Goal: Task Accomplishment & Management: Manage account settings

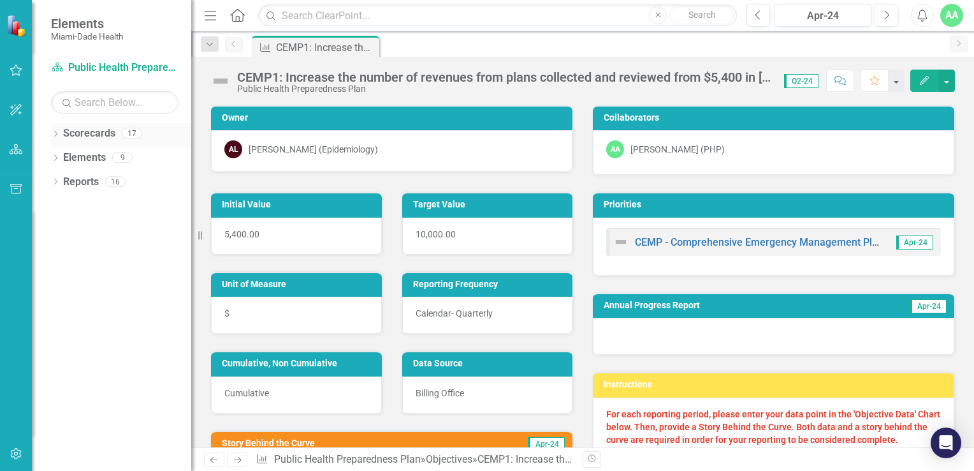
click at [55, 136] on icon "Dropdown" at bounding box center [55, 134] width 9 height 7
click at [62, 156] on icon "Dropdown" at bounding box center [62, 157] width 10 height 8
click at [74, 181] on icon "Dropdown" at bounding box center [75, 181] width 10 height 8
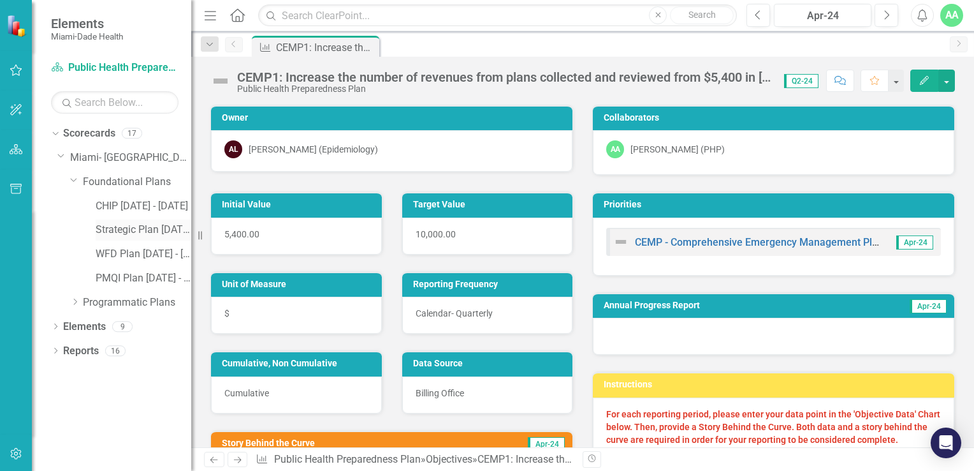
click at [113, 231] on link "Strategic Plan [DATE] - [DATE]" at bounding box center [144, 230] width 96 height 15
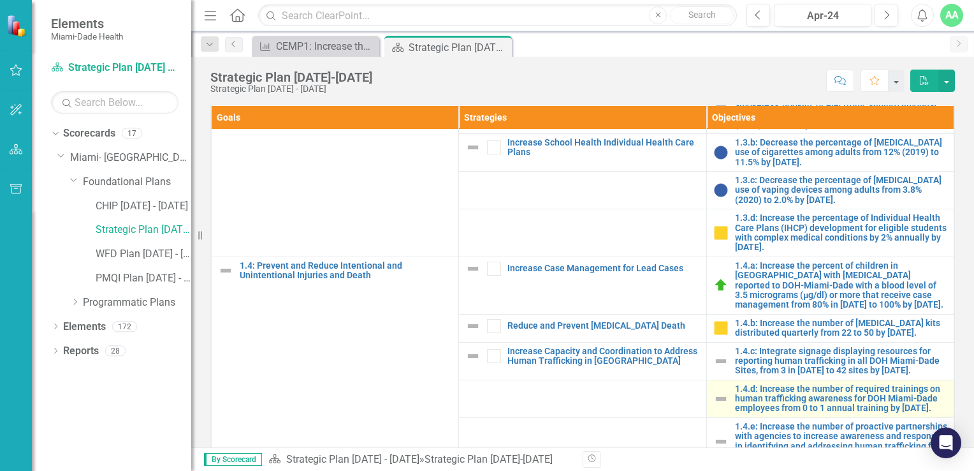
scroll to position [446, 0]
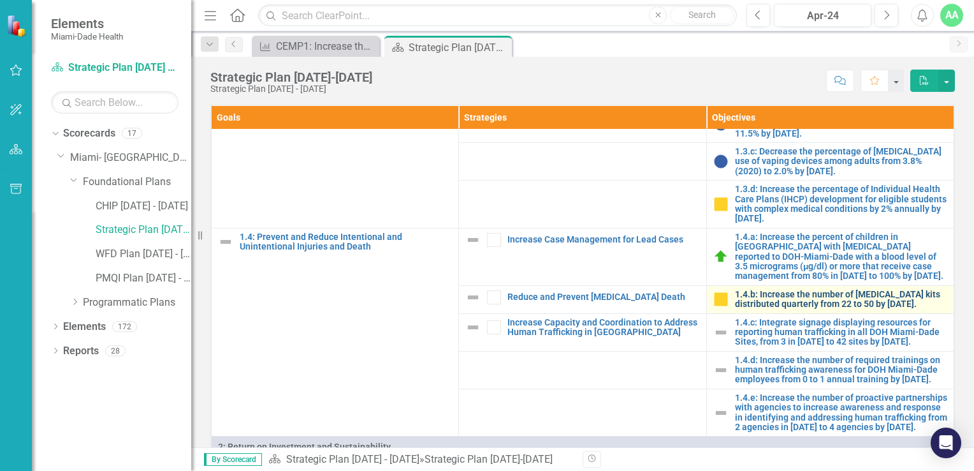
click at [764, 309] on link "1.4.b: Increase the number of [MEDICAL_DATA] kits distributed quarterly from 22…" at bounding box center [841, 299] width 212 height 20
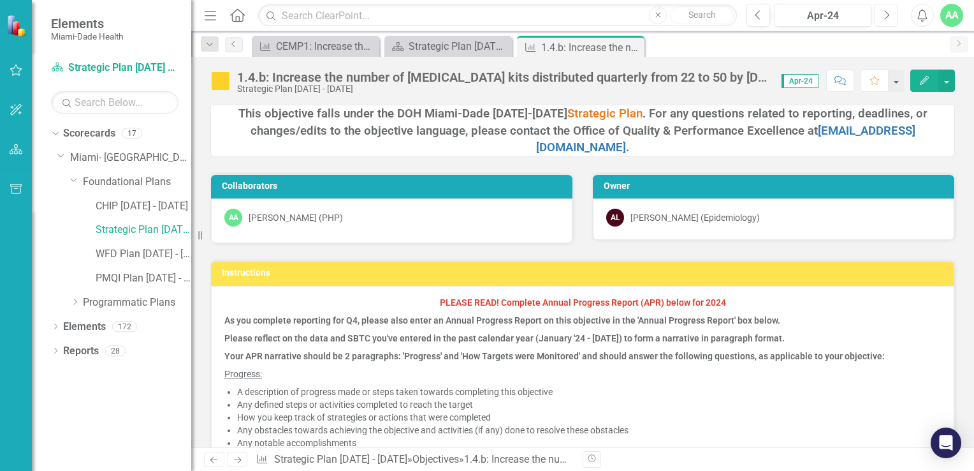
click at [886, 15] on icon "Next" at bounding box center [886, 15] width 7 height 11
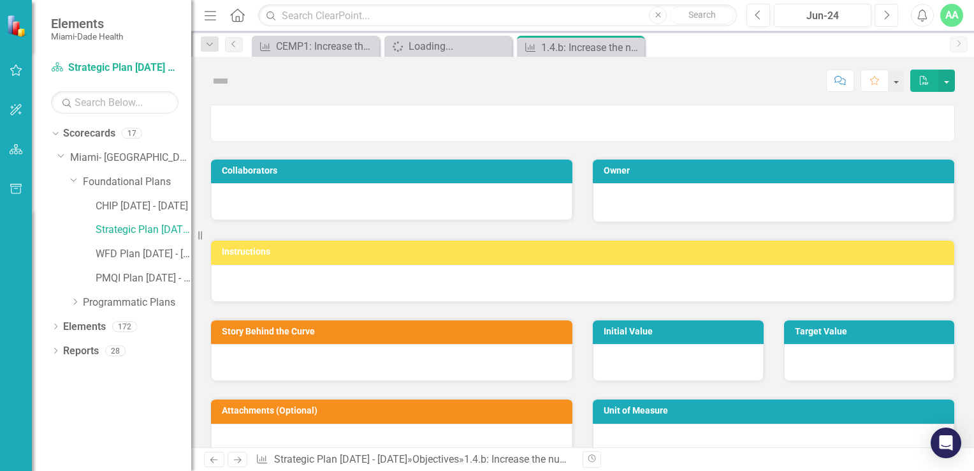
click at [886, 15] on icon "Next" at bounding box center [886, 15] width 7 height 11
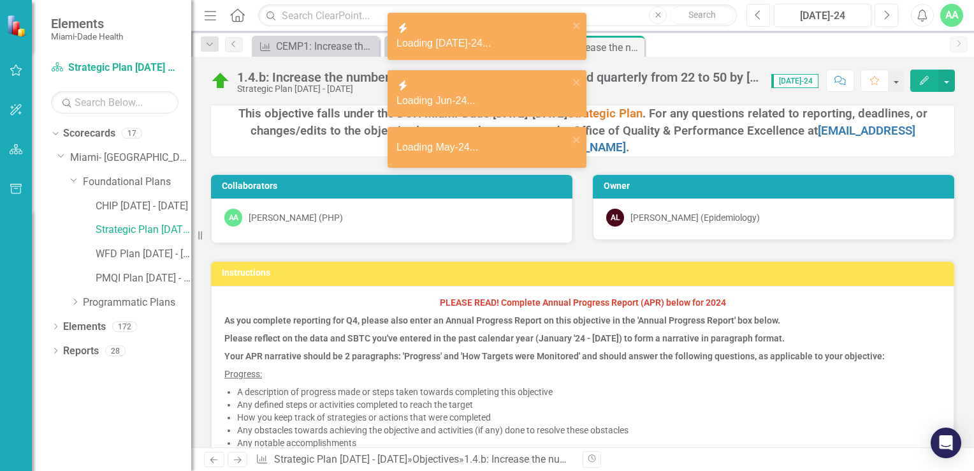
click at [760, 17] on icon "Previous" at bounding box center [758, 15] width 7 height 11
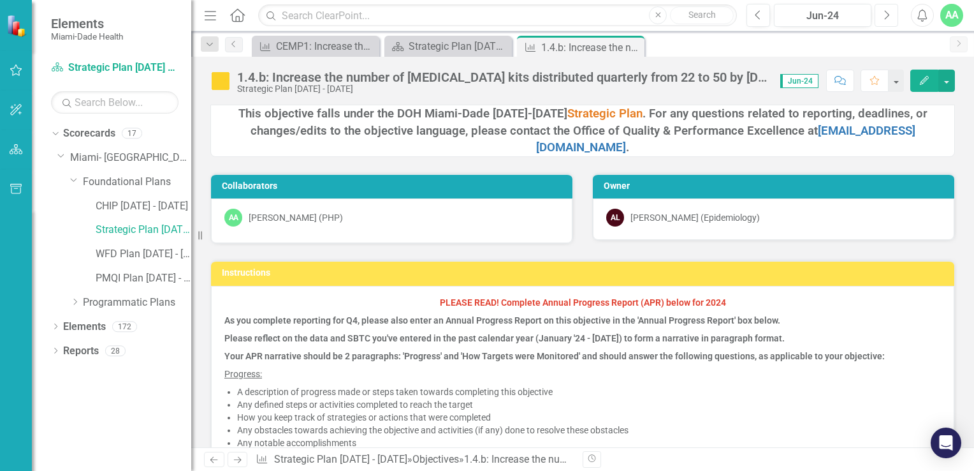
click at [889, 15] on icon "button" at bounding box center [887, 14] width 5 height 9
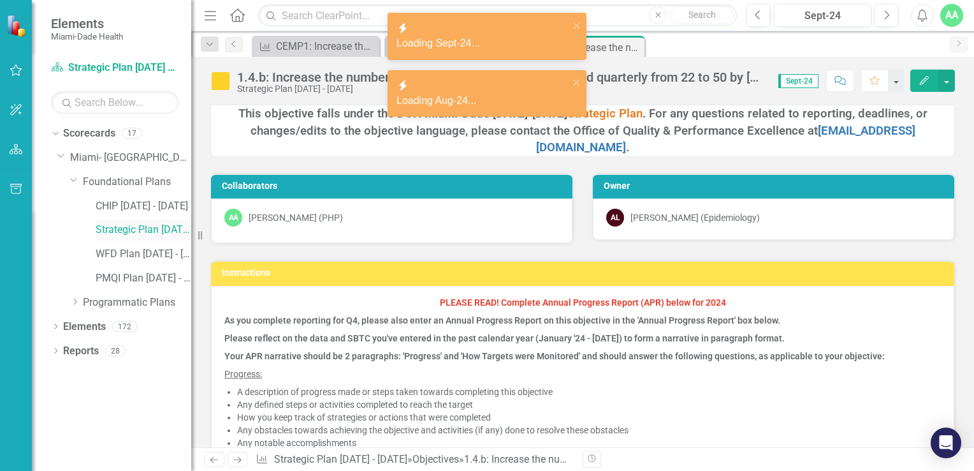
click at [125, 228] on link "Strategic Plan [DATE] - [DATE]" at bounding box center [144, 230] width 96 height 15
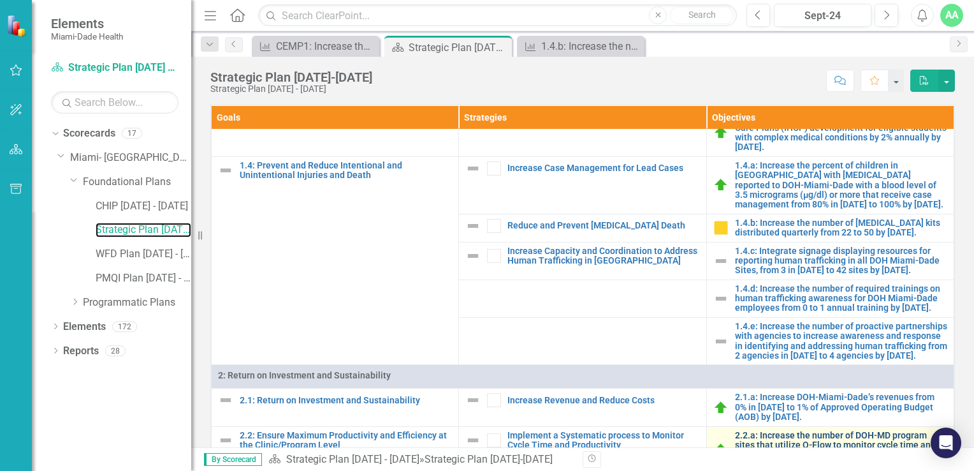
scroll to position [510, 0]
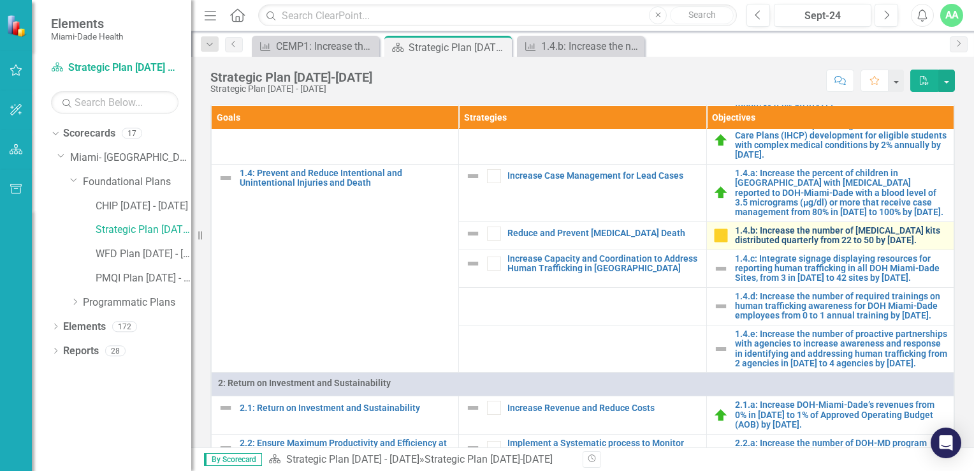
click at [761, 243] on link "1.4.b: Increase the number of [MEDICAL_DATA] kits distributed quarterly from 22…" at bounding box center [841, 236] width 212 height 20
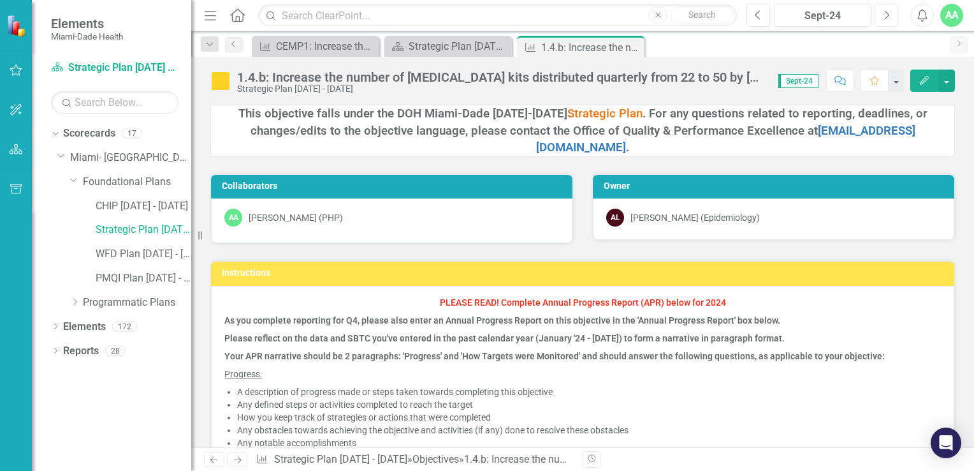
click at [888, 13] on icon "button" at bounding box center [887, 14] width 5 height 9
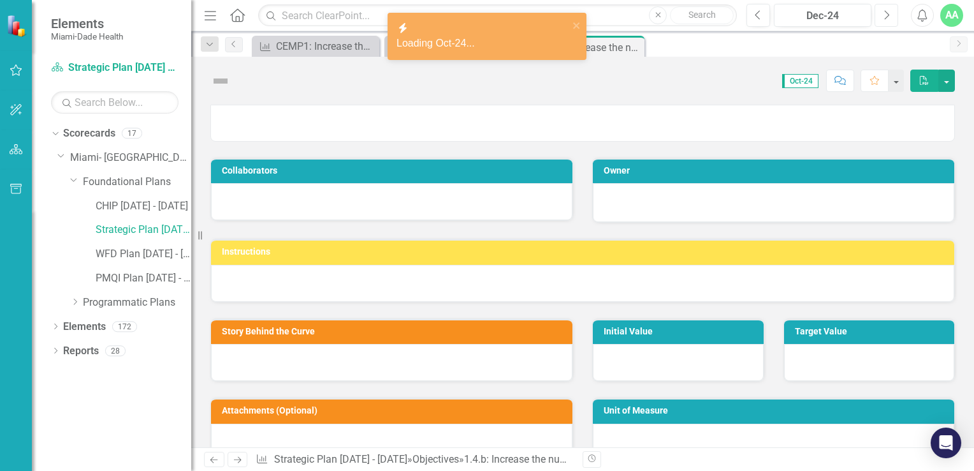
click at [888, 13] on icon "button" at bounding box center [887, 14] width 5 height 9
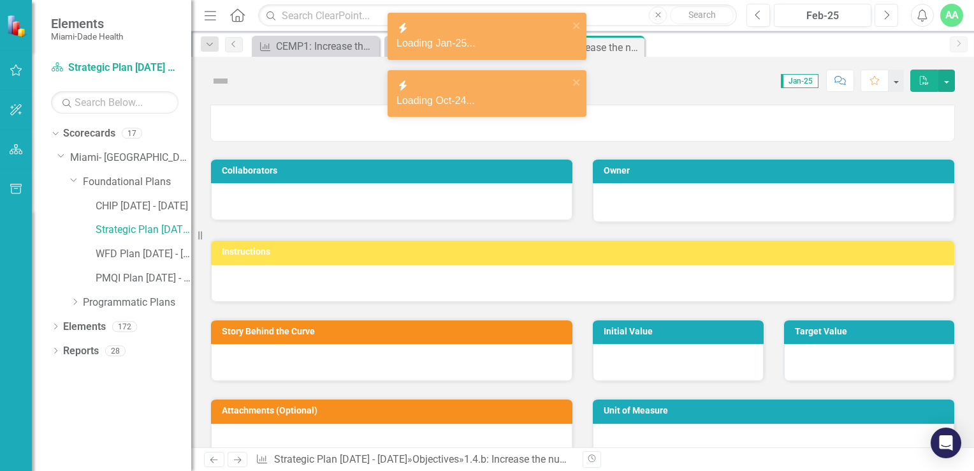
click at [888, 13] on icon "button" at bounding box center [887, 14] width 5 height 9
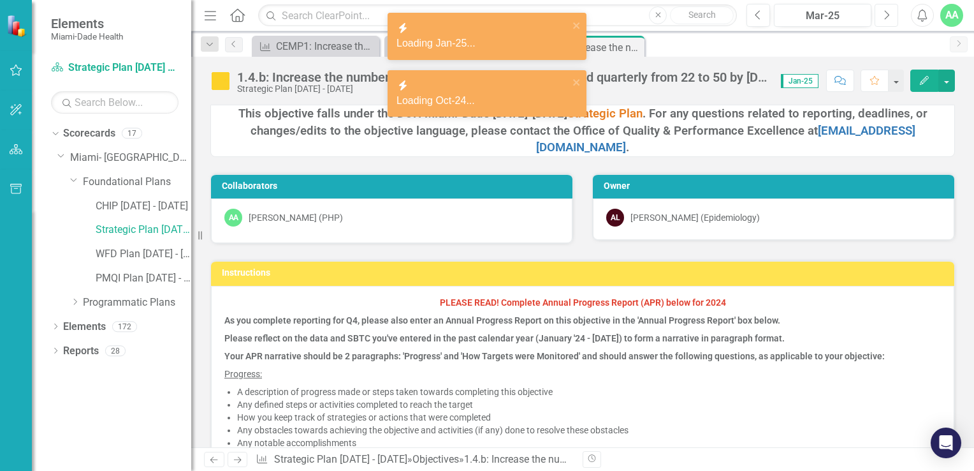
click at [888, 13] on icon "button" at bounding box center [887, 14] width 5 height 9
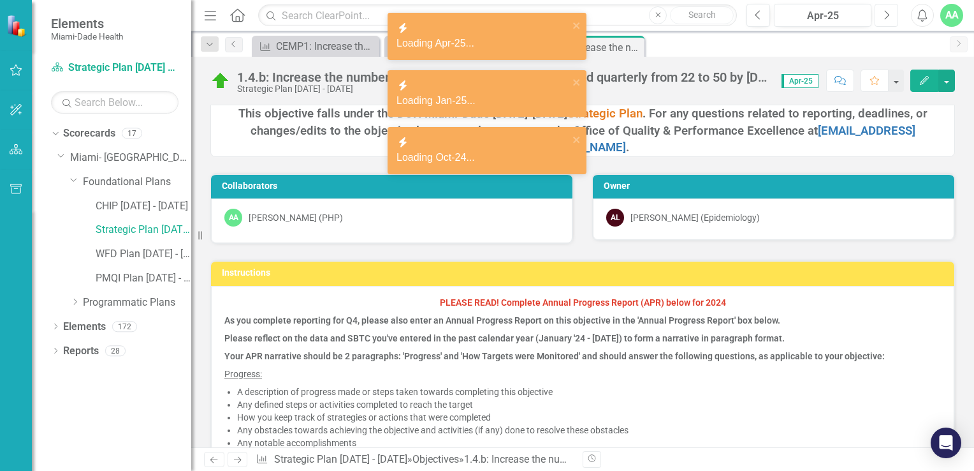
click at [888, 13] on icon "button" at bounding box center [887, 14] width 5 height 9
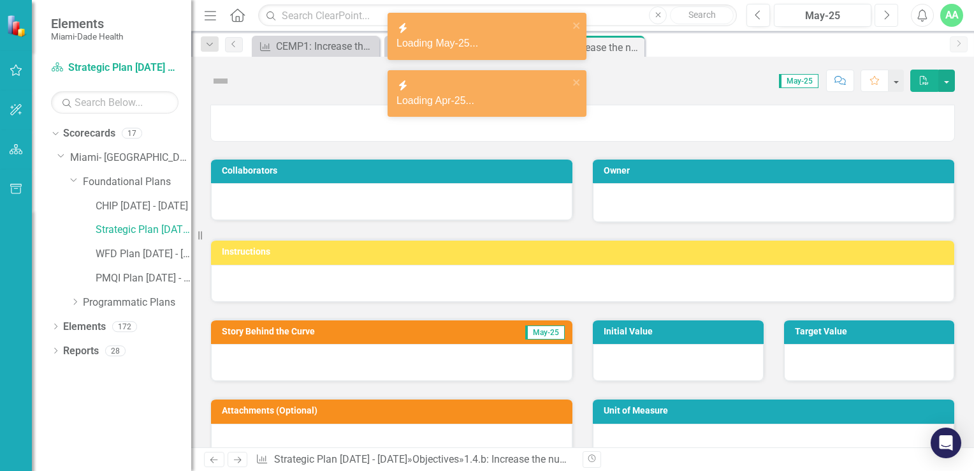
click at [888, 13] on icon "button" at bounding box center [887, 14] width 5 height 9
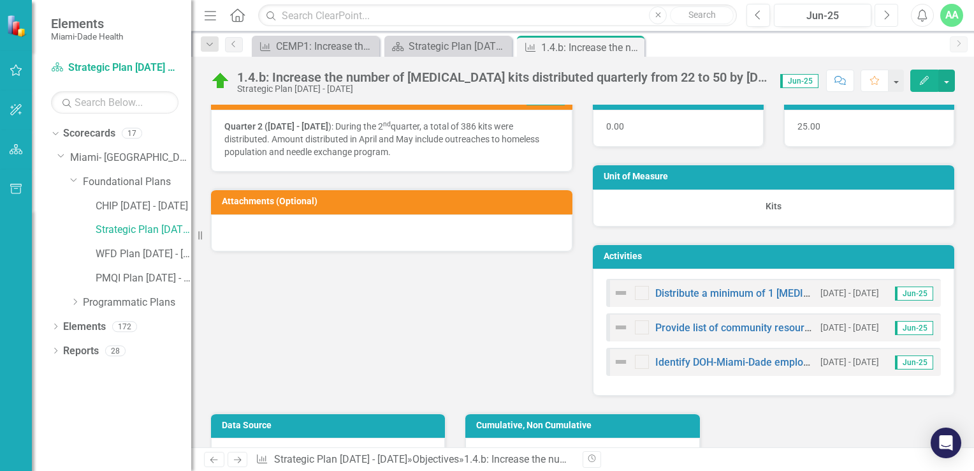
scroll to position [701, 0]
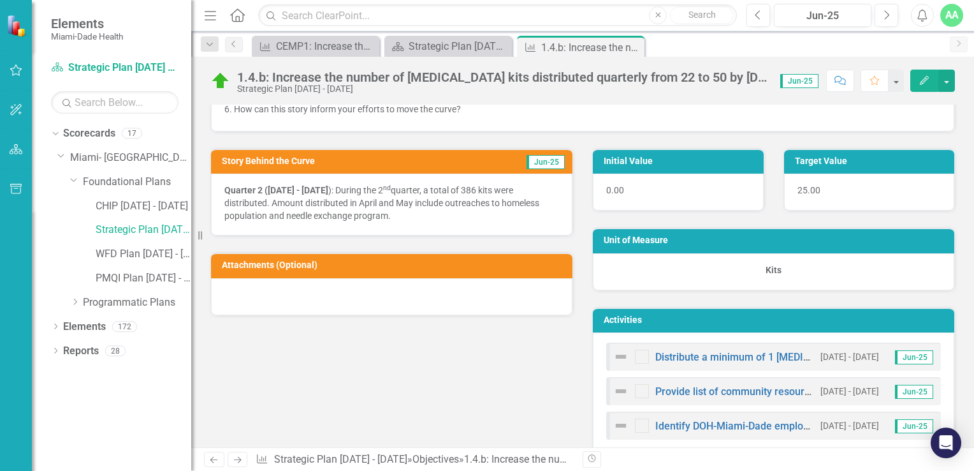
drag, startPoint x: 225, startPoint y: 182, endPoint x: 295, endPoint y: 198, distance: 71.2
click at [377, 209] on p "Quarter 2 ([DATE] - [DATE] ): During the 2 nd quarter, a total of 386 kits were…" at bounding box center [391, 203] width 335 height 38
click at [237, 189] on strong "Quarter 2 ([DATE] - [DATE]" at bounding box center [276, 190] width 104 height 10
drag, startPoint x: 229, startPoint y: 186, endPoint x: 370, endPoint y: 192, distance: 141.0
click at [370, 192] on p "Quarter 2 ([DATE] - [DATE] ): During the 2 nd quarter, a total of 386 kits were…" at bounding box center [391, 203] width 335 height 38
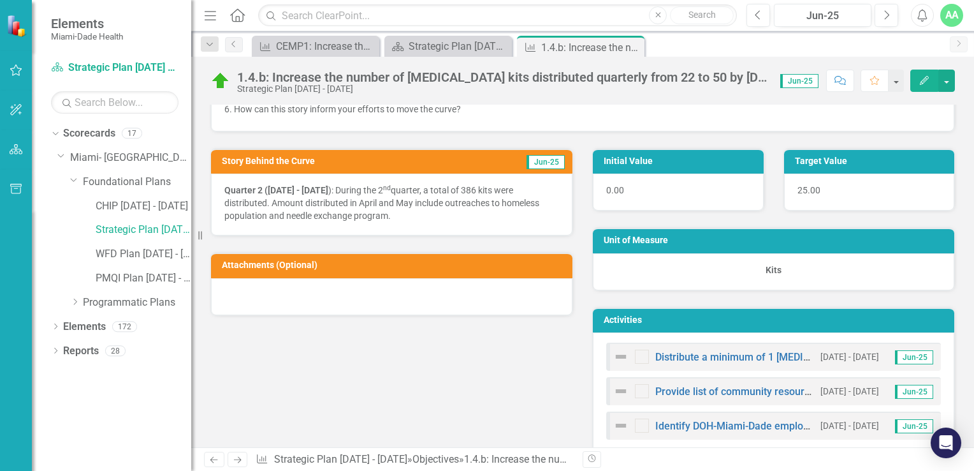
click at [358, 194] on p "Quarter 2 ([DATE] - [DATE] ): During the 2 nd quarter, a total of 386 kits were…" at bounding box center [391, 203] width 335 height 38
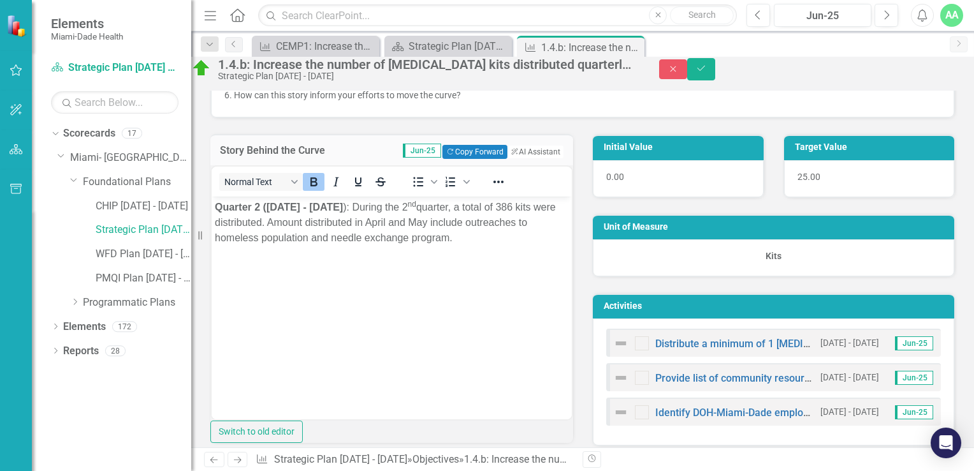
scroll to position [0, 0]
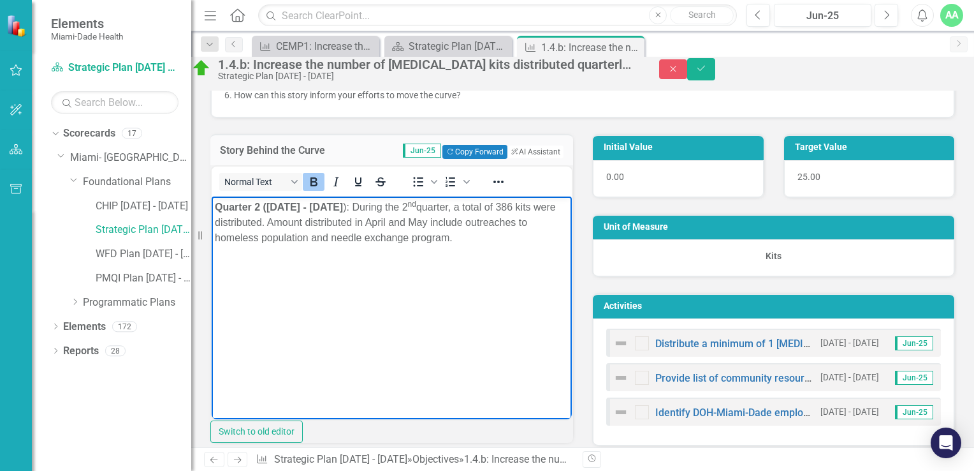
drag, startPoint x: 216, startPoint y: 207, endPoint x: 532, endPoint y: 263, distance: 320.6
click at [536, 262] on body "Quarter 2 ([DATE] - [DATE] ): During the 2 nd quarter, a total of 386 kits were…" at bounding box center [392, 291] width 360 height 191
copy p "Quarter 2 ([DATE] - [DATE] ): During the 2 nd quarter, a total of 386 kits were…"
click at [676, 71] on icon "button" at bounding box center [673, 69] width 6 height 6
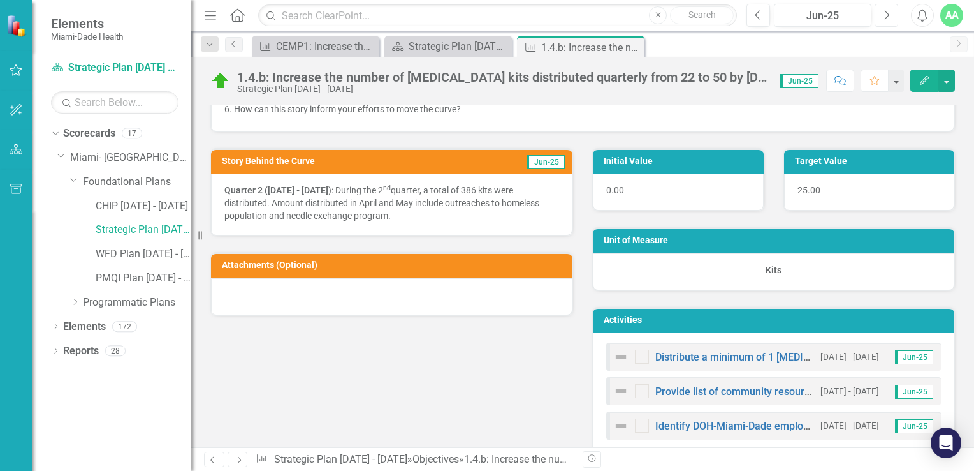
click at [889, 14] on icon "Next" at bounding box center [886, 15] width 7 height 11
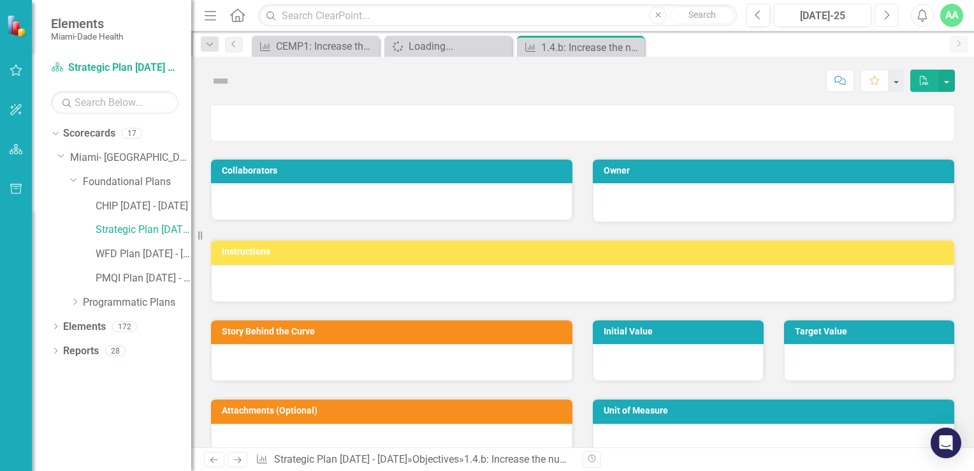
click at [889, 14] on icon "Next" at bounding box center [886, 15] width 7 height 11
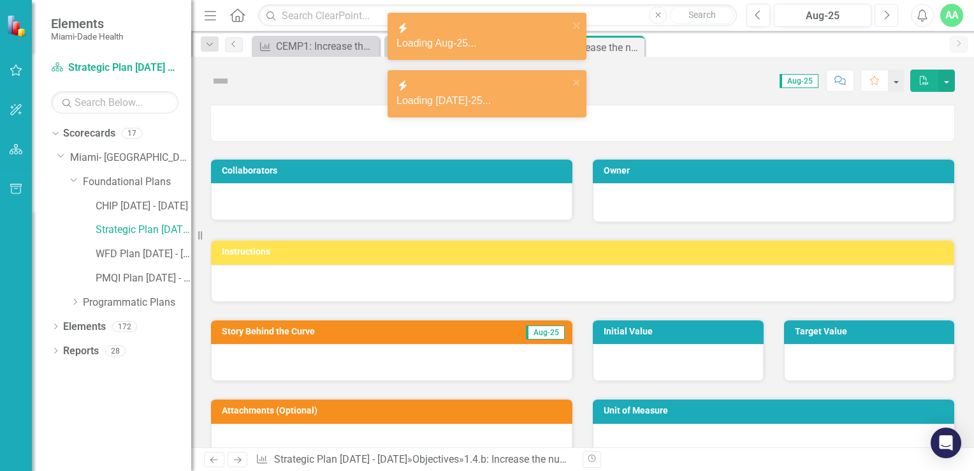
click at [889, 14] on icon "Next" at bounding box center [886, 15] width 7 height 11
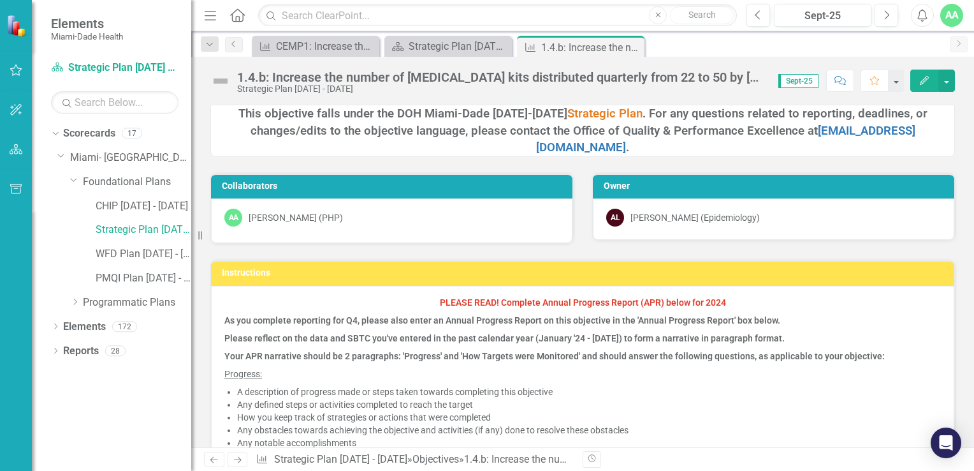
click at [925, 80] on icon "Edit" at bounding box center [924, 80] width 11 height 9
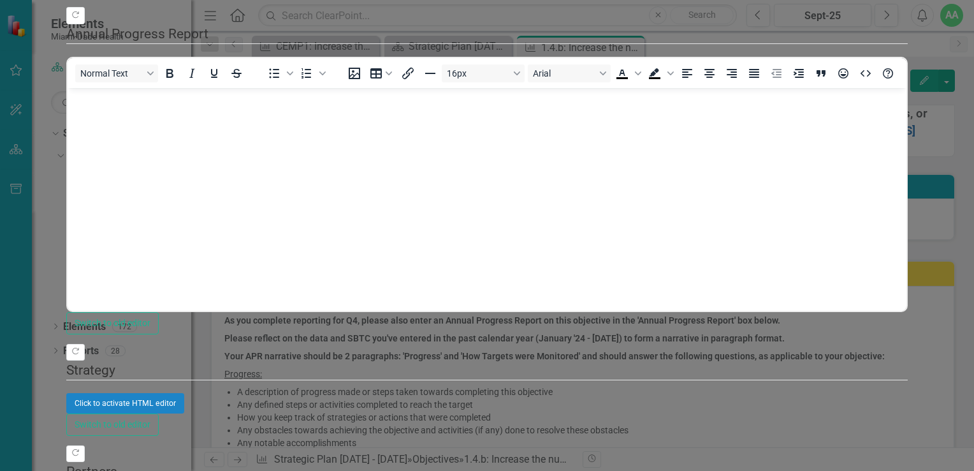
scroll to position [319, 0]
type textarea "4"
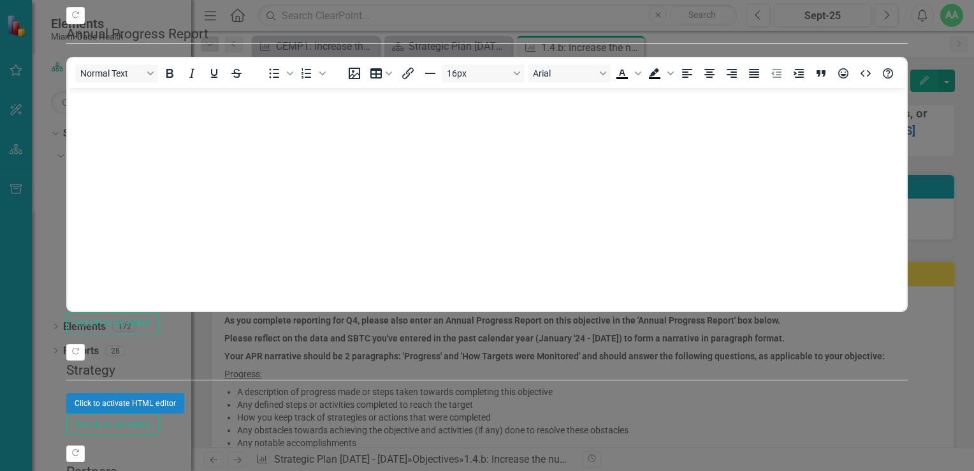
type textarea "46"
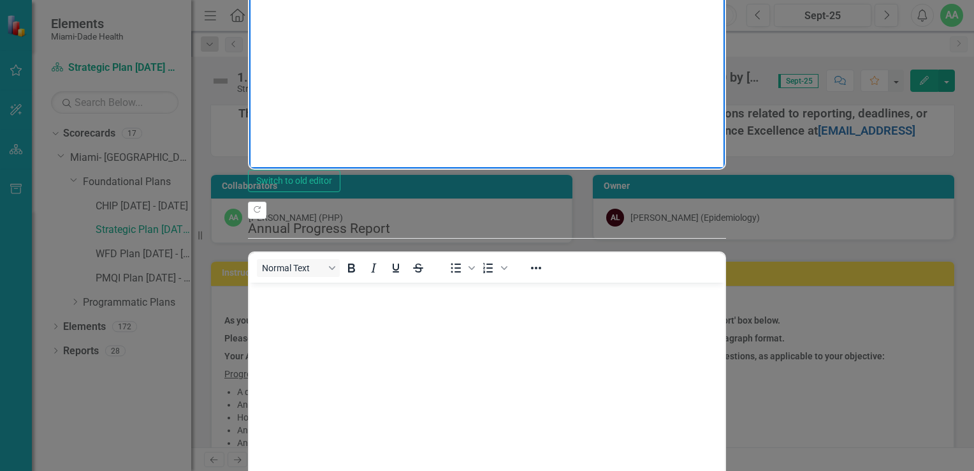
drag, startPoint x: 416, startPoint y: -40, endPoint x: 580, endPoint y: -22, distance: 164.9
drag, startPoint x: 524, startPoint y: -45, endPoint x: 555, endPoint y: -27, distance: 36.0
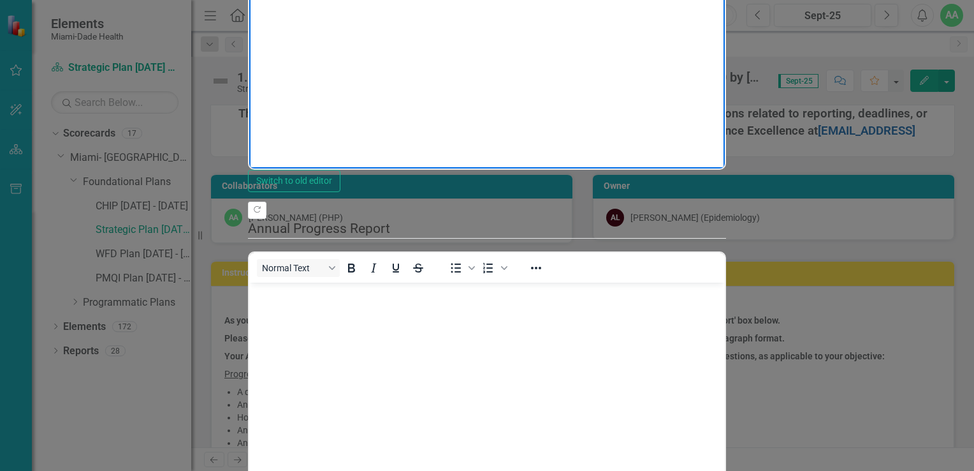
drag, startPoint x: 632, startPoint y: -43, endPoint x: 821, endPoint y: -13, distance: 191.2
click at [725, 0] on body "Quarter 3 ([DATE] - [DATE] ): During the 3rd quarter, Quarter 2 ([DATE] - [DATE…" at bounding box center [487, 41] width 476 height 191
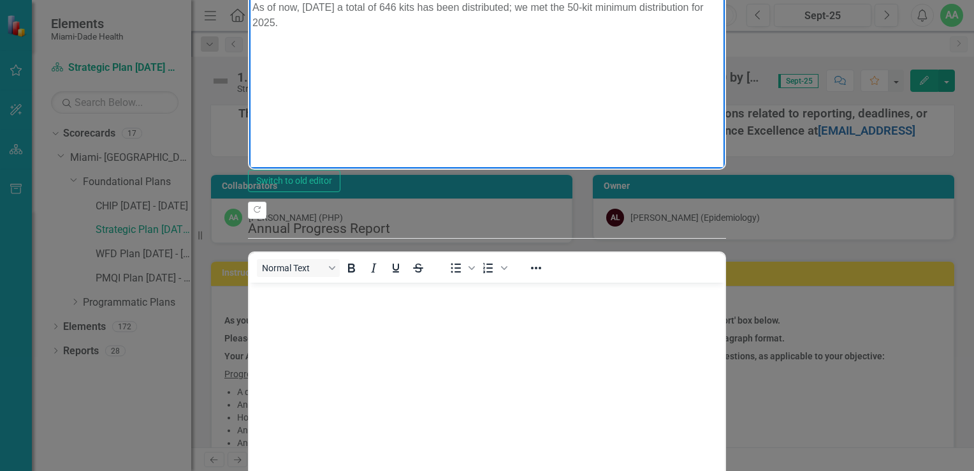
click at [249, 0] on body "Quarter 3 ([DATE] - [DATE] ): During the 3rd quarter, a total of 74 kits were d…" at bounding box center [487, 41] width 476 height 191
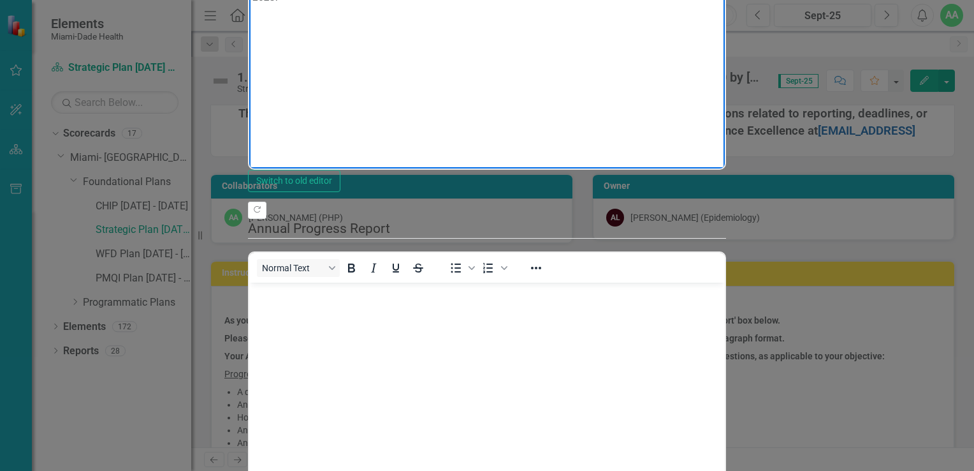
drag, startPoint x: 644, startPoint y: -41, endPoint x: 782, endPoint y: 0, distance: 144.3
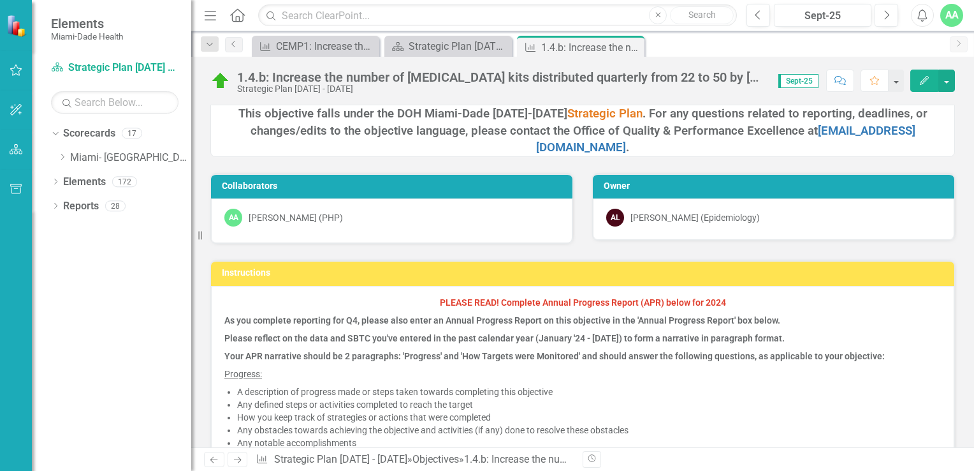
click at [921, 81] on icon "button" at bounding box center [924, 80] width 9 height 9
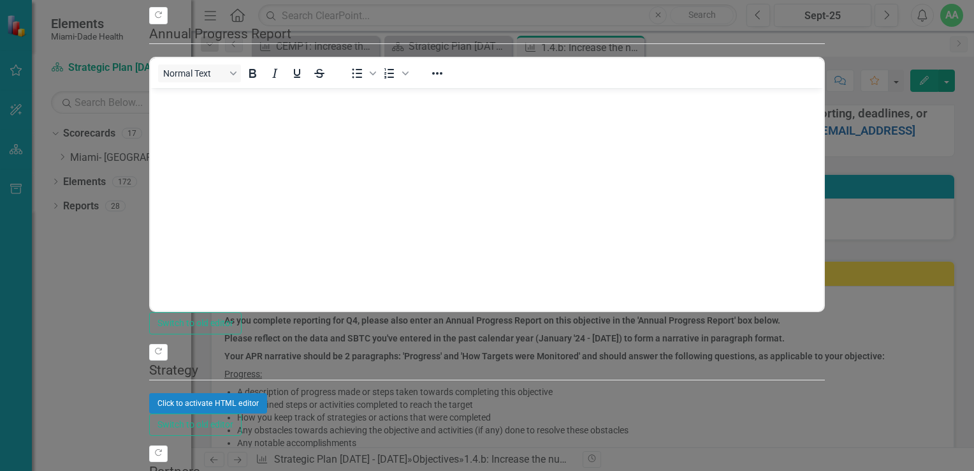
scroll to position [191, 0]
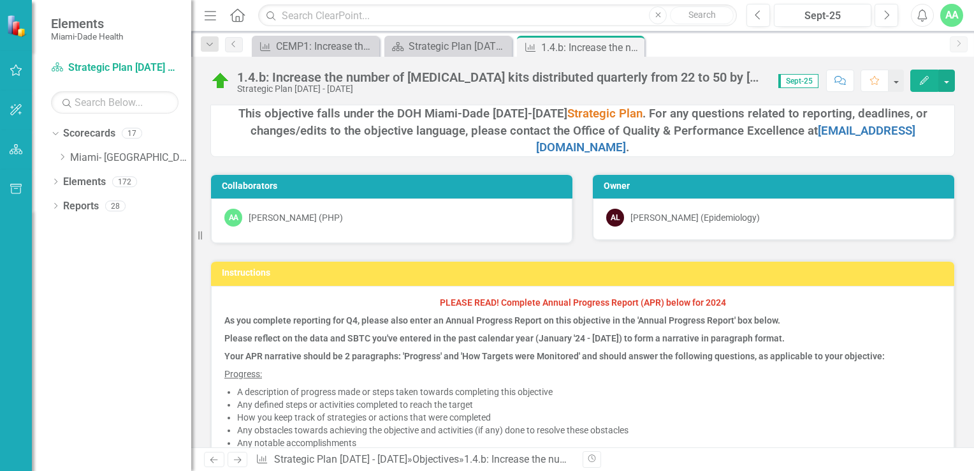
click at [926, 82] on icon "Edit" at bounding box center [924, 80] width 11 height 9
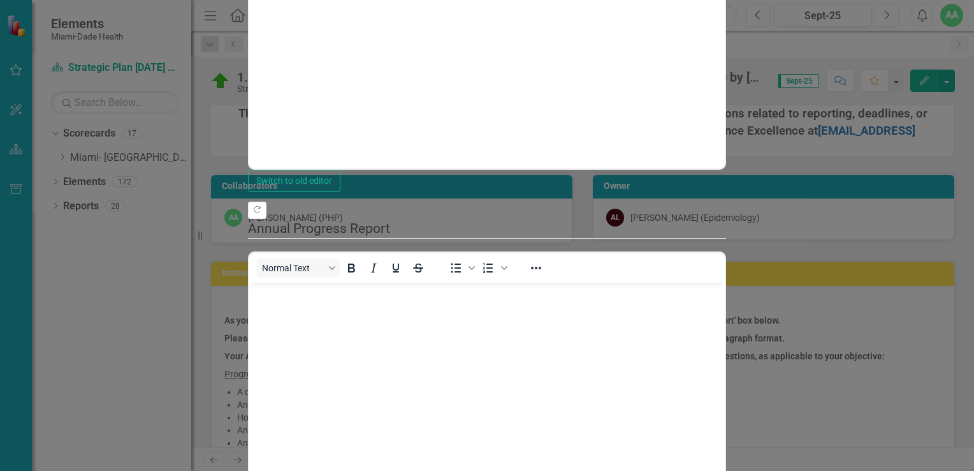
scroll to position [0, 0]
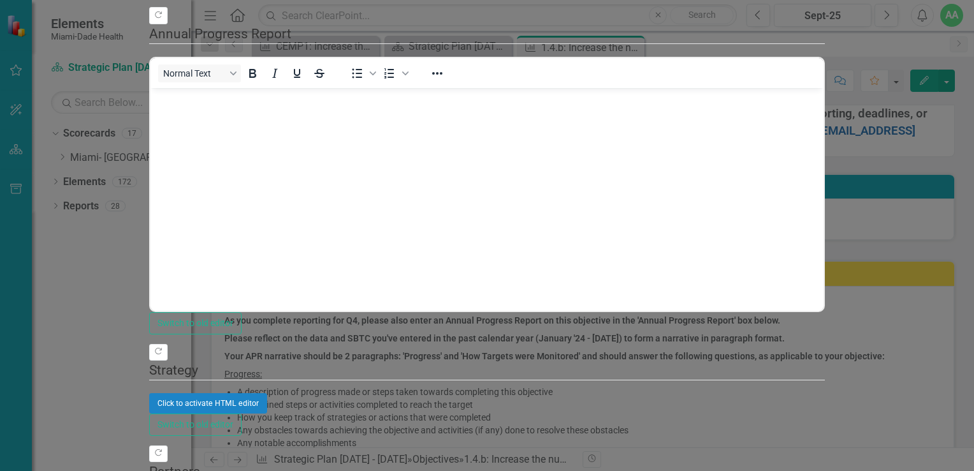
scroll to position [191, 0]
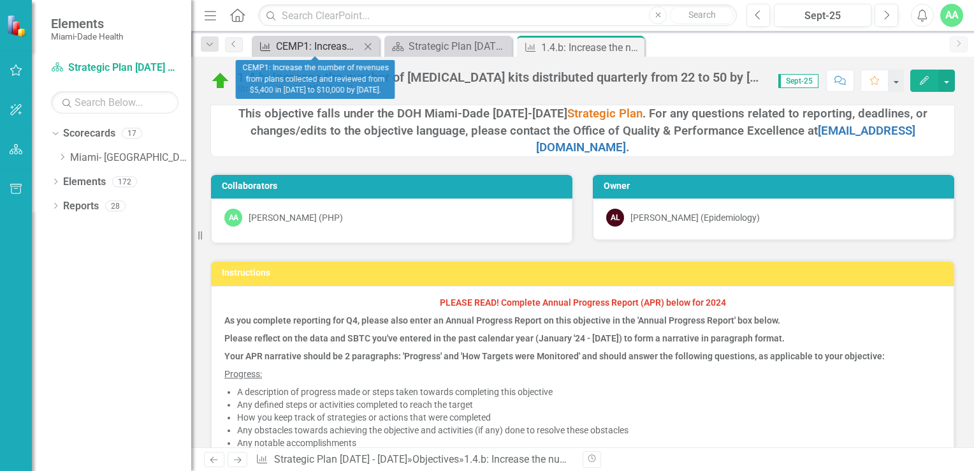
click at [316, 49] on div "CEMP1: Increase the number of revenues from plans collected and reviewed from $…" at bounding box center [318, 46] width 84 height 16
